Goal: Navigation & Orientation: Find specific page/section

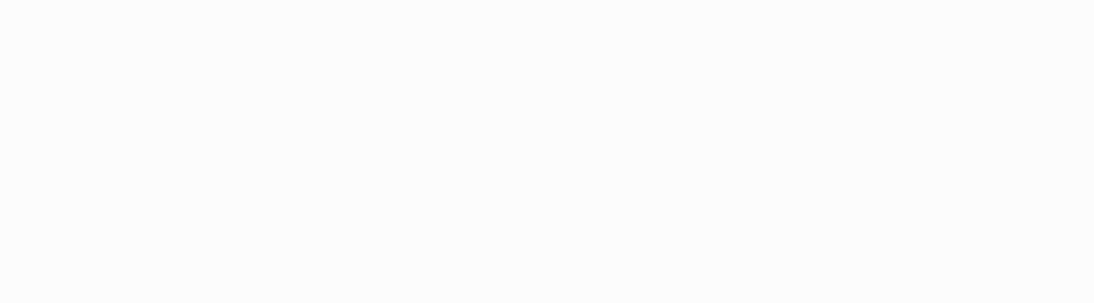
click at [594, 103] on body at bounding box center [547, 151] width 1094 height 303
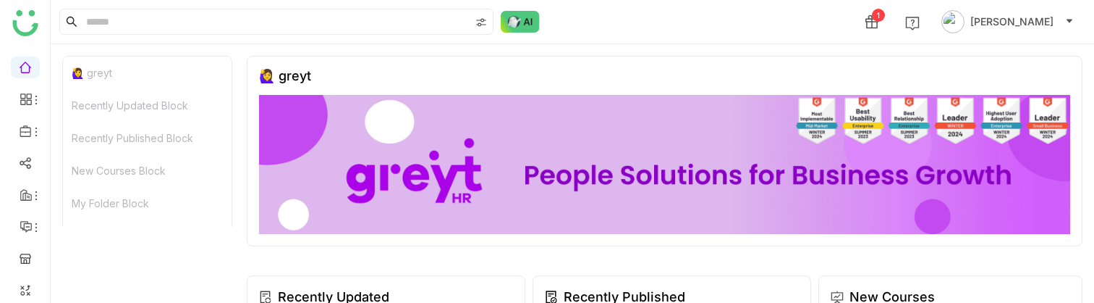
click at [610, 72] on div "🙋‍♀️ greyt" at bounding box center [664, 75] width 811 height 15
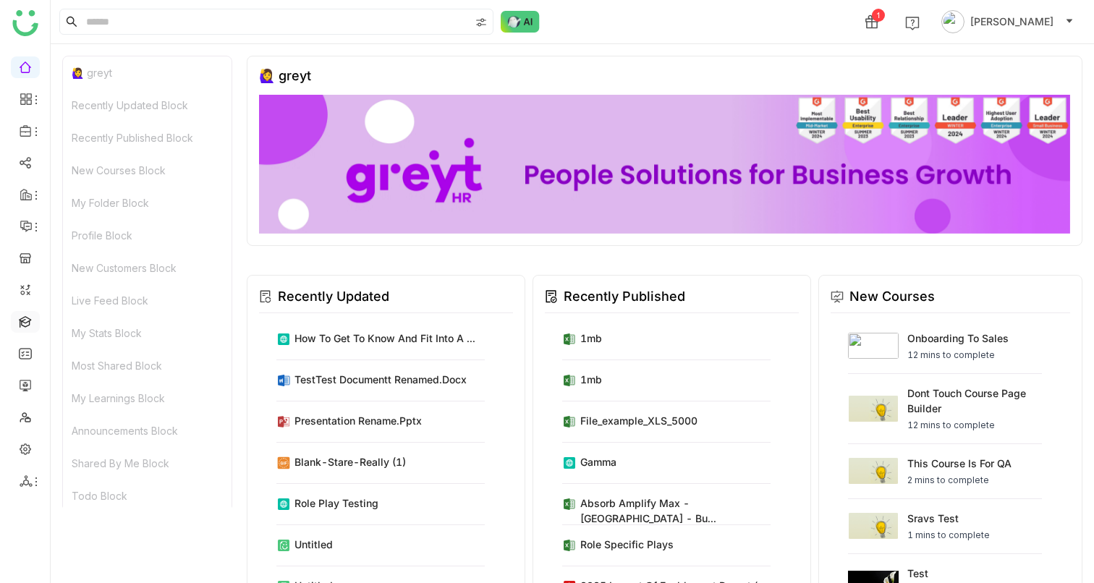
click at [22, 302] on link at bounding box center [25, 321] width 13 height 12
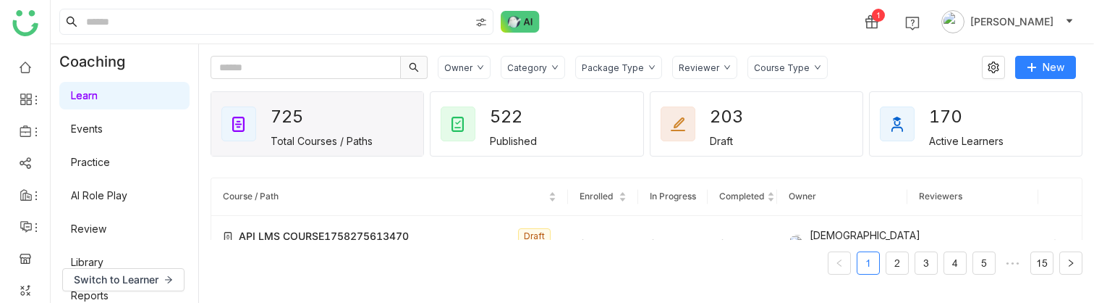
click at [83, 165] on link "Practice" at bounding box center [90, 162] width 39 height 12
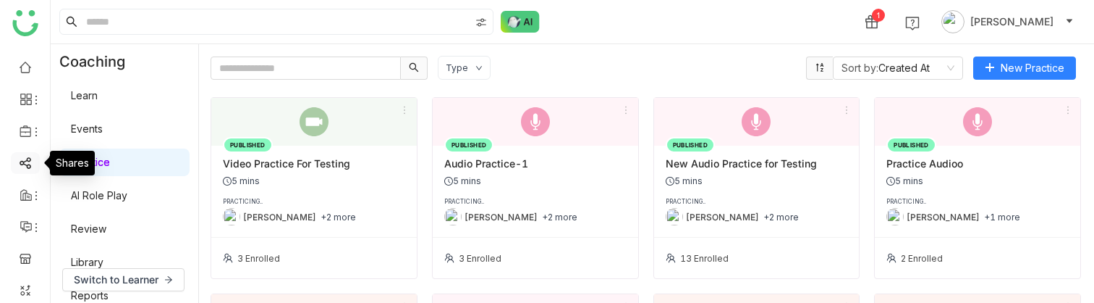
click at [23, 163] on link at bounding box center [25, 162] width 13 height 12
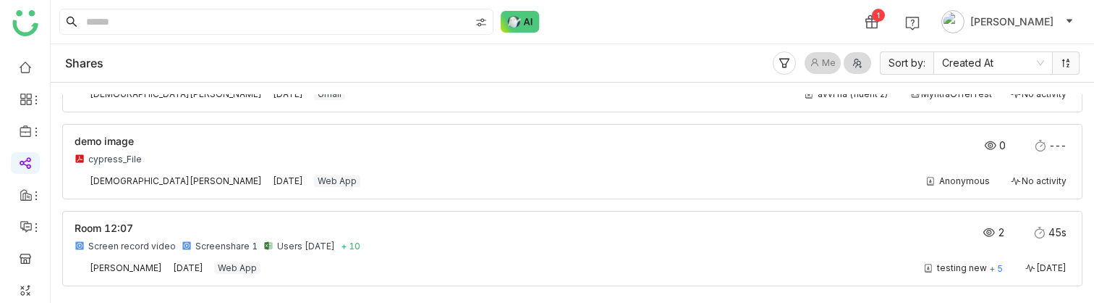
scroll to position [1100, 0]
click at [28, 67] on link at bounding box center [25, 66] width 13 height 12
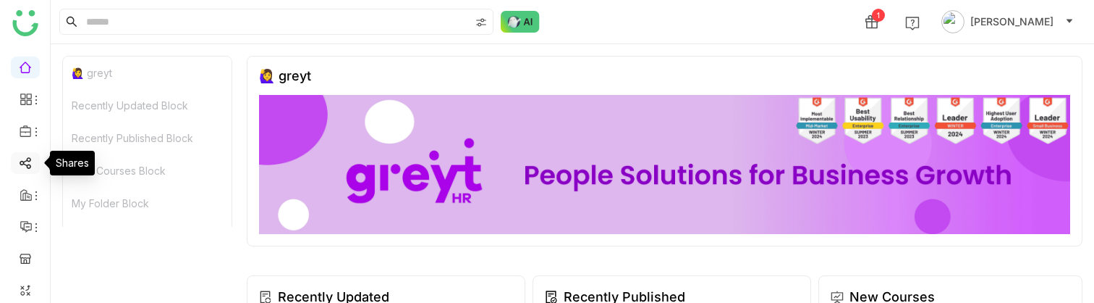
click at [27, 158] on link at bounding box center [25, 162] width 13 height 12
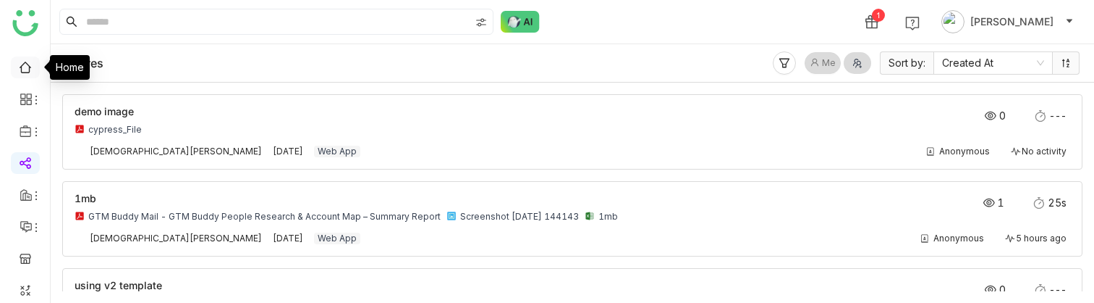
click at [25, 72] on link at bounding box center [25, 66] width 13 height 12
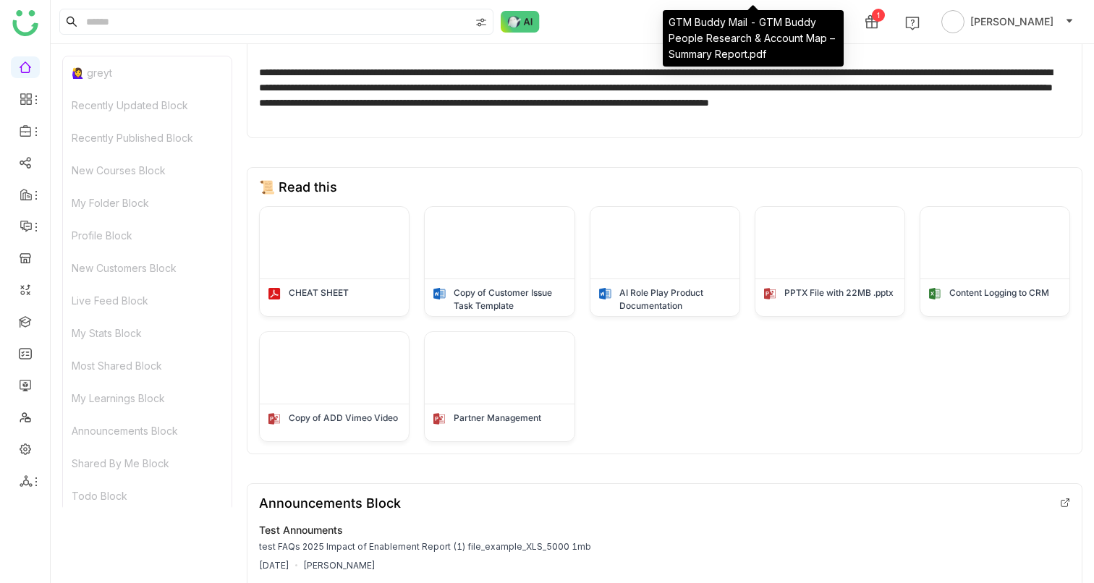
scroll to position [2395, 0]
